Goal: Information Seeking & Learning: Learn about a topic

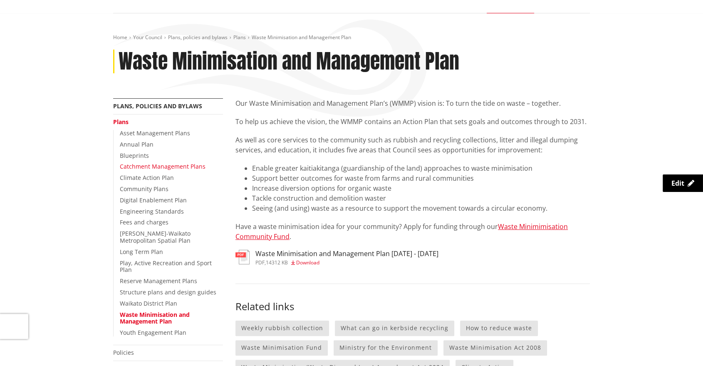
scroll to position [92, 0]
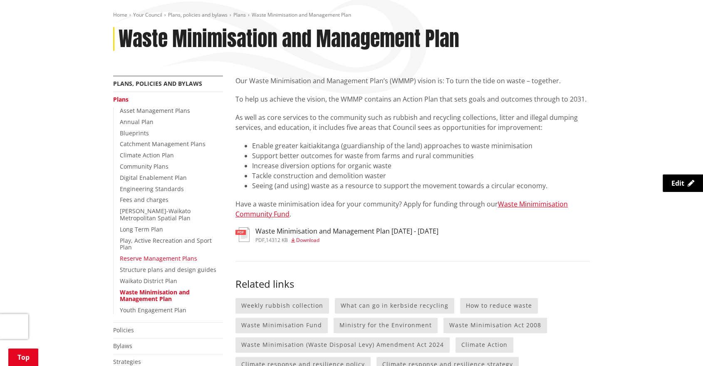
click at [135, 254] on link "Reserve Management Plans" at bounding box center [158, 258] width 77 height 8
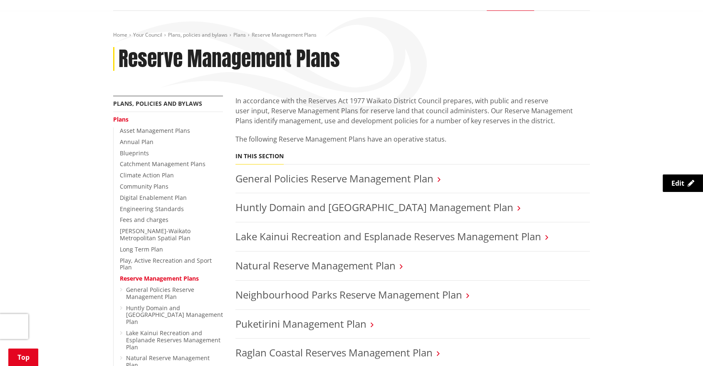
scroll to position [92, 0]
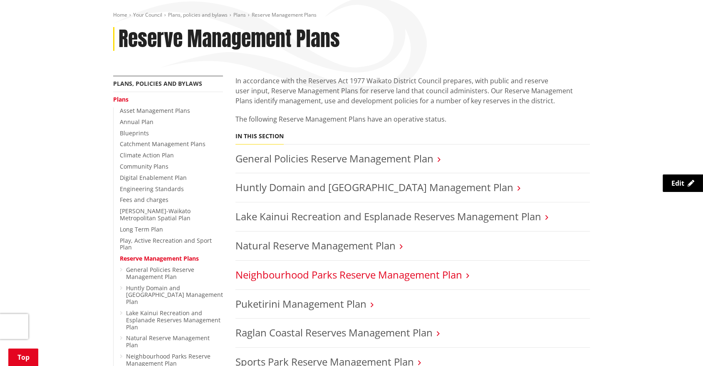
click at [369, 268] on link "Neighbourhood Parks Reserve Management Plan" at bounding box center [348, 274] width 227 height 14
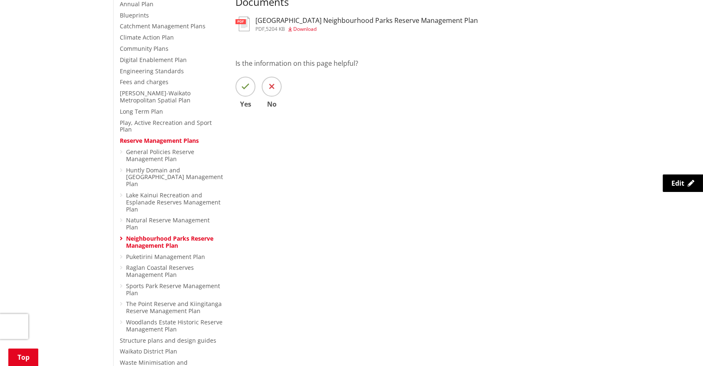
scroll to position [231, 0]
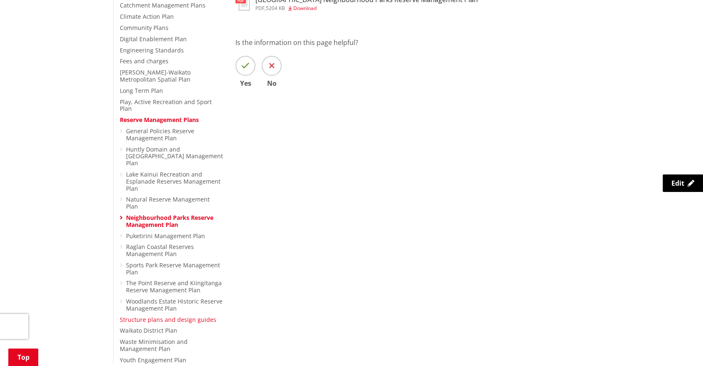
click at [139, 315] on link "Structure plans and design guides" at bounding box center [168, 319] width 96 height 8
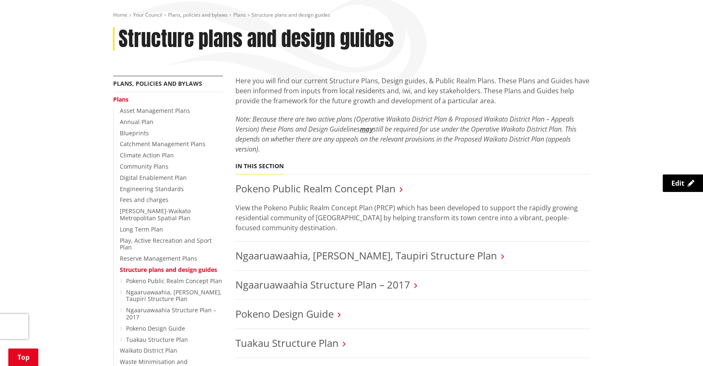
scroll to position [138, 0]
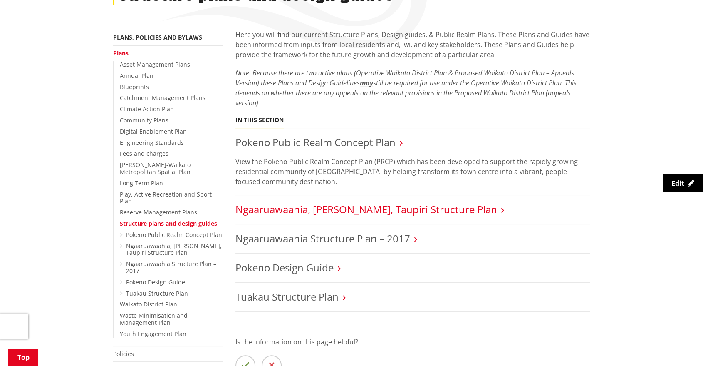
click at [462, 205] on link "Ngaaruawaahia, Hopuhopu, Taupiri Structure Plan" at bounding box center [366, 209] width 262 height 14
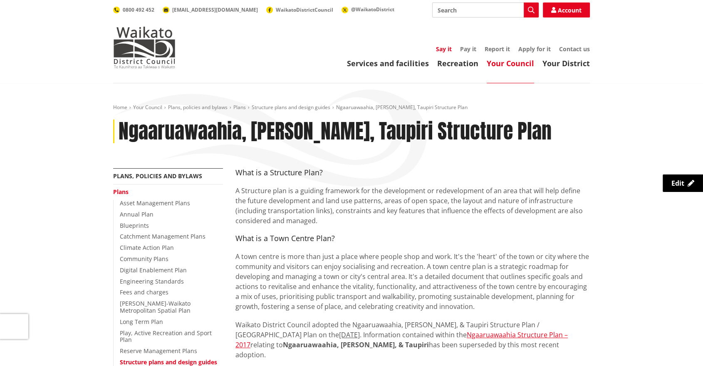
click at [438, 49] on link "Say it" at bounding box center [444, 49] width 16 height 8
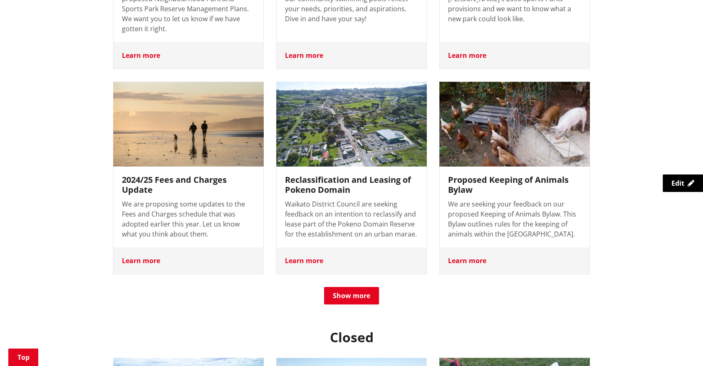
scroll to position [508, 0]
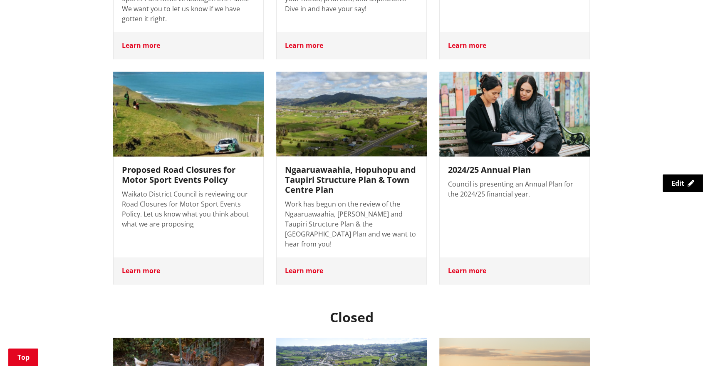
scroll to position [508, 0]
